Goal: Information Seeking & Learning: Learn about a topic

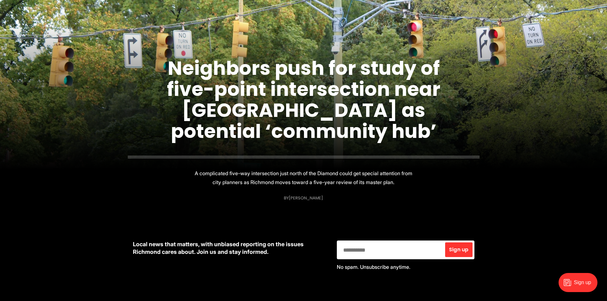
scroll to position [96, 0]
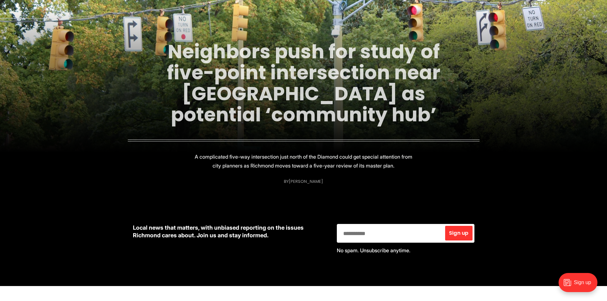
click at [238, 87] on link "Neighbors push for study of five-point intersection near [GEOGRAPHIC_DATA] as p…" at bounding box center [303, 83] width 273 height 90
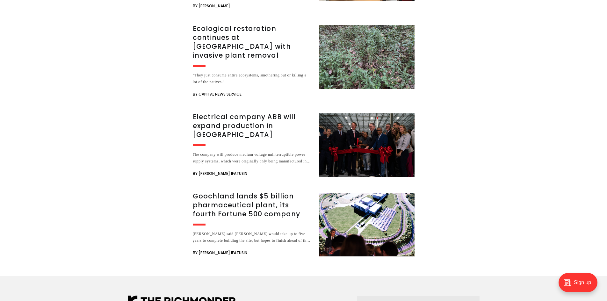
scroll to position [1465, 0]
